Goal: Task Accomplishment & Management: Manage account settings

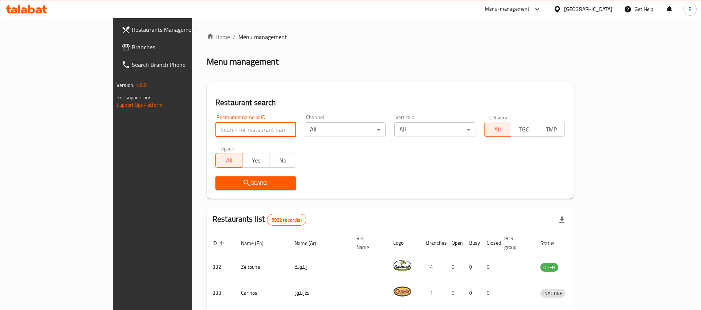
click at [215, 130] on input "search" at bounding box center [255, 129] width 81 height 15
paste input "667421"
click button "Search" at bounding box center [255, 183] width 81 height 14
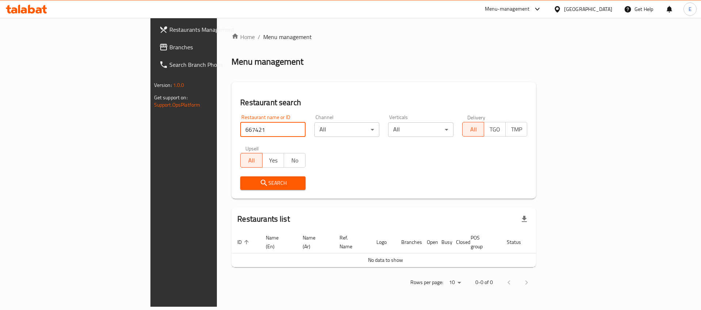
click at [240, 128] on input "667421" at bounding box center [272, 129] width 65 height 15
click at [240, 129] on input "667421" at bounding box center [272, 129] width 65 height 15
paste input "Kaldi 850 Coffee"
type input "Kaldi 850 Coffee"
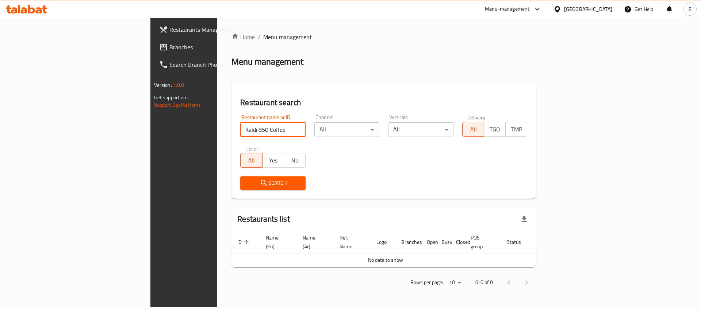
click button "Search" at bounding box center [272, 183] width 65 height 14
click at [600, 9] on div "[GEOGRAPHIC_DATA]" at bounding box center [588, 9] width 48 height 8
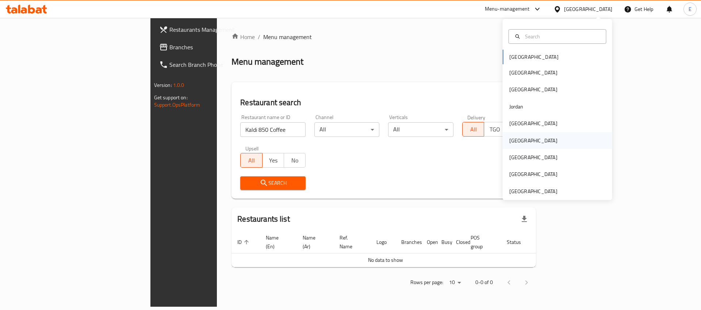
click at [523, 139] on div "[GEOGRAPHIC_DATA]" at bounding box center [533, 140] width 60 height 17
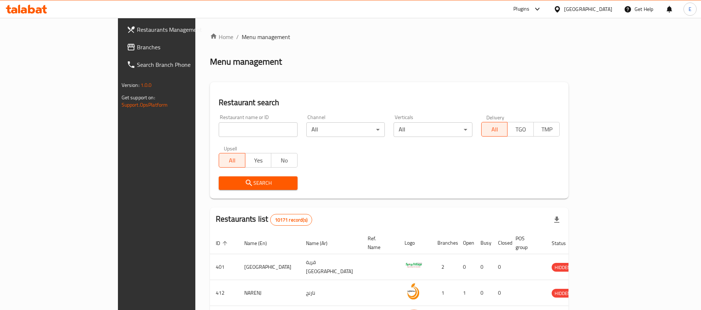
click at [219, 130] on input "search" at bounding box center [258, 129] width 79 height 15
paste input "Kaldi 850 Coffee"
type input "Kaldi 850 Coffee"
drag, startPoint x: 195, startPoint y: 183, endPoint x: 205, endPoint y: 179, distance: 10.5
click at [236, 187] on span "Search" at bounding box center [257, 182] width 67 height 9
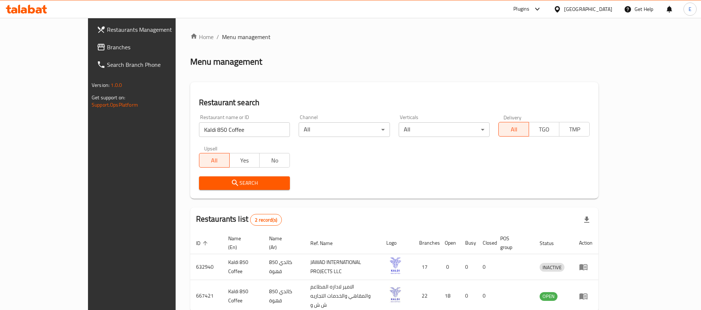
scroll to position [27, 0]
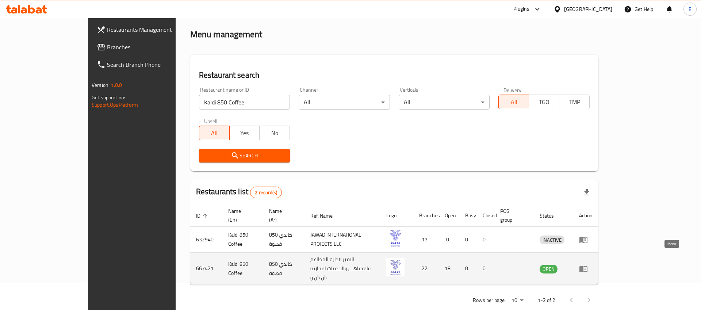
click at [587, 266] on icon "enhanced table" at bounding box center [583, 269] width 8 height 6
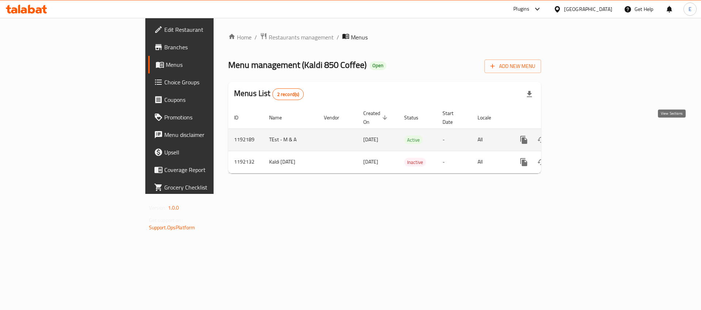
click at [581, 135] on icon "enhanced table" at bounding box center [576, 139] width 9 height 9
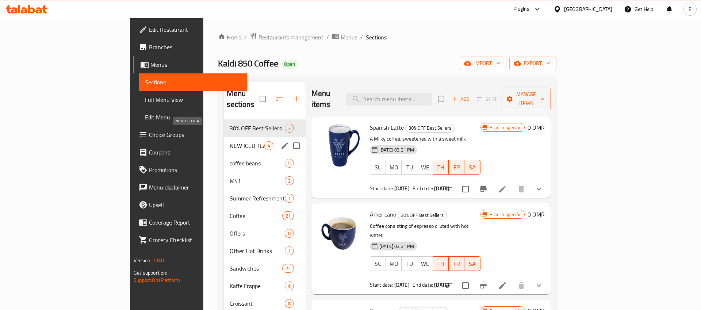
scroll to position [2, 0]
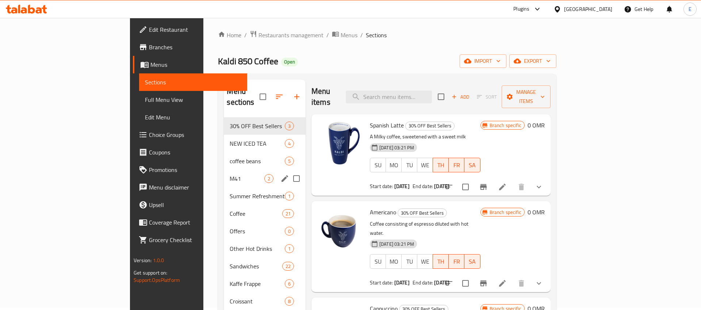
click at [224, 172] on div "M41 2" at bounding box center [265, 179] width 82 height 18
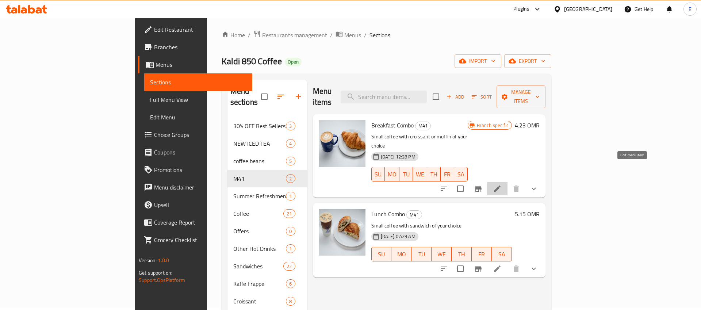
click at [502, 184] on icon at bounding box center [497, 188] width 9 height 9
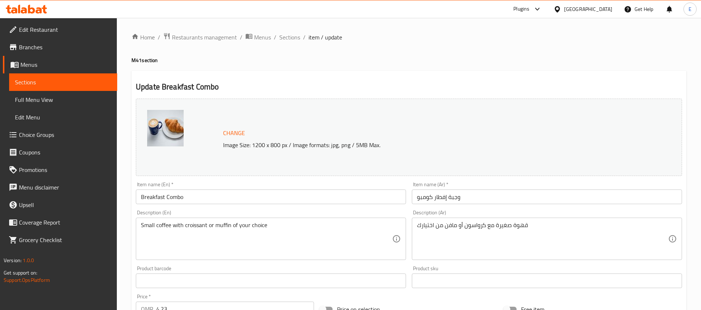
click at [315, 37] on span "item / update" at bounding box center [325, 37] width 34 height 9
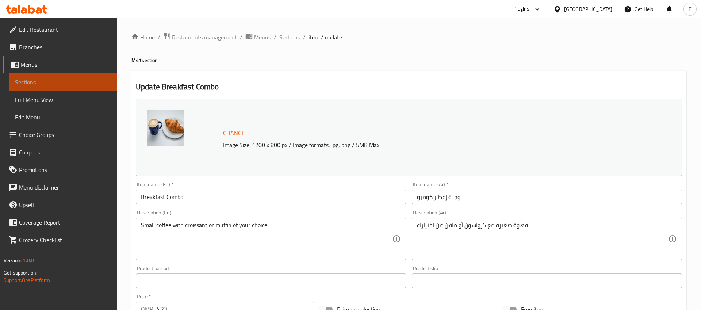
click at [66, 82] on span "Sections" at bounding box center [63, 82] width 96 height 9
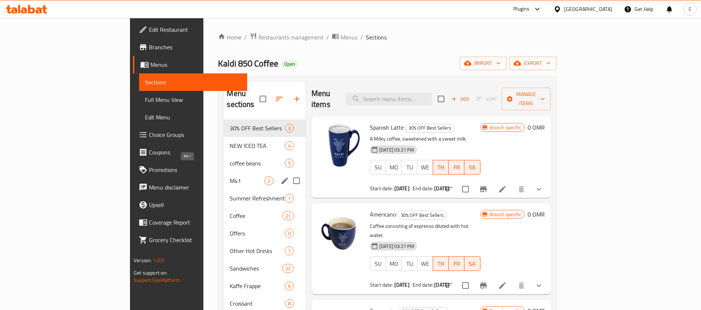
click at [230, 176] on span "M41" at bounding box center [247, 180] width 34 height 9
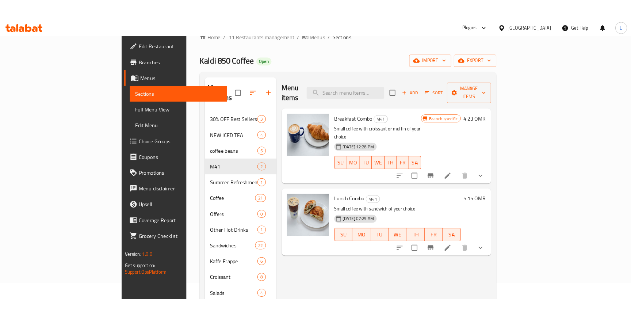
scroll to position [20, 0]
